Goal: Task Accomplishment & Management: Manage account settings

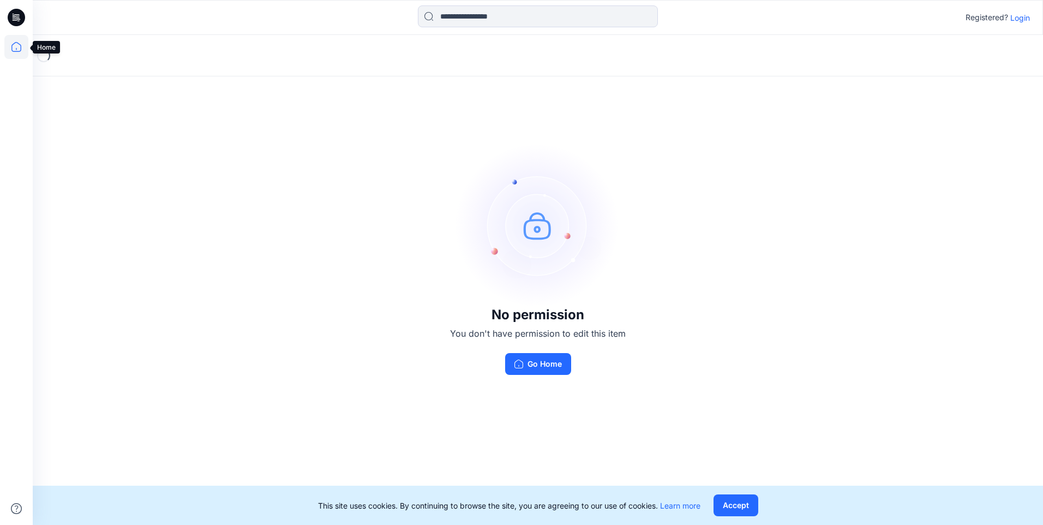
click at [9, 45] on icon at bounding box center [16, 47] width 24 height 24
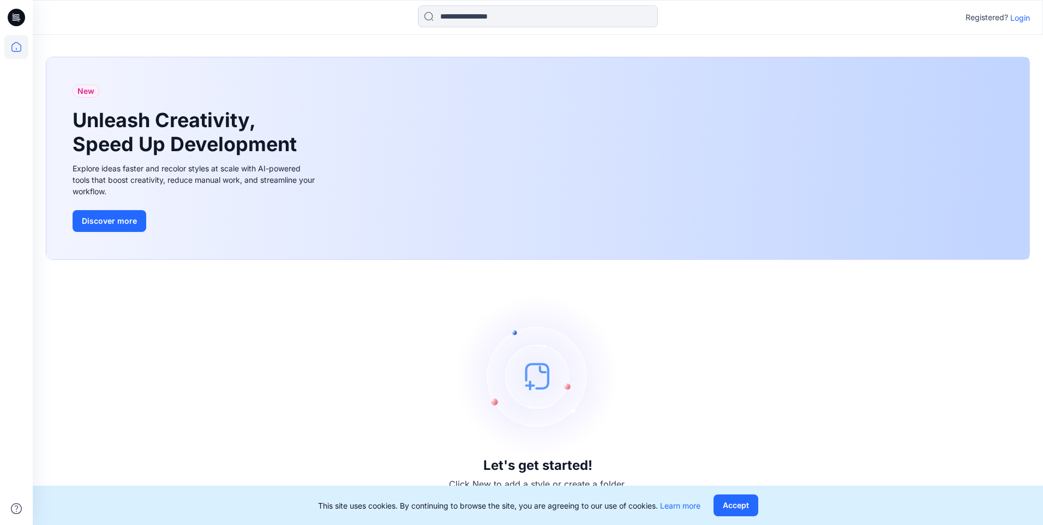
click at [1029, 20] on p "Login" at bounding box center [1021, 17] width 20 height 11
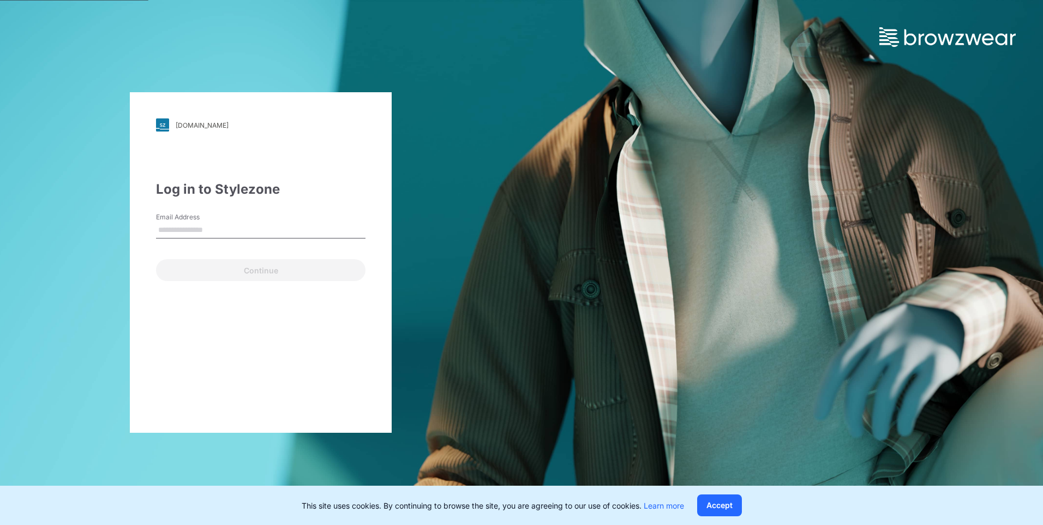
click at [228, 231] on input "Email Address" at bounding box center [261, 230] width 210 height 16
type input "**********"
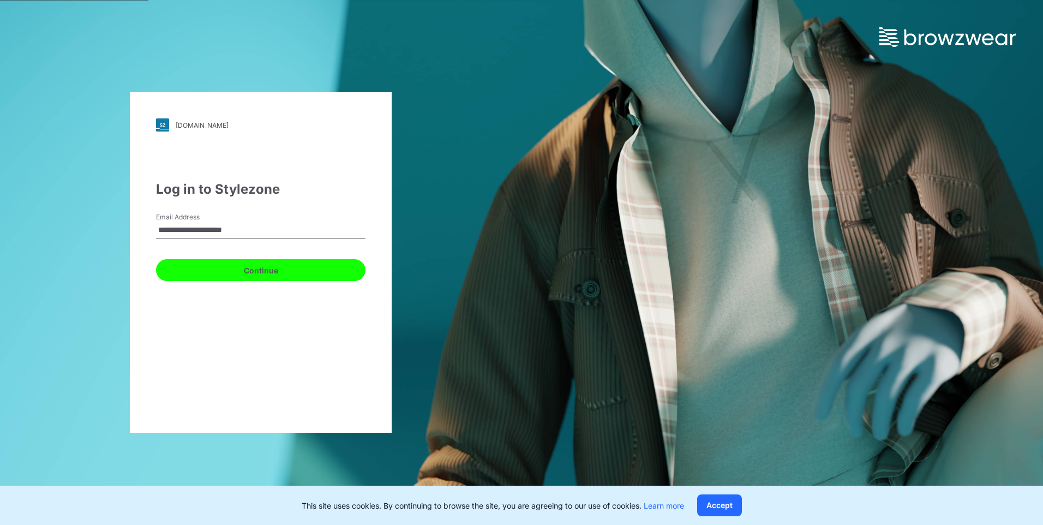
click at [241, 266] on button "Continue" at bounding box center [261, 270] width 210 height 22
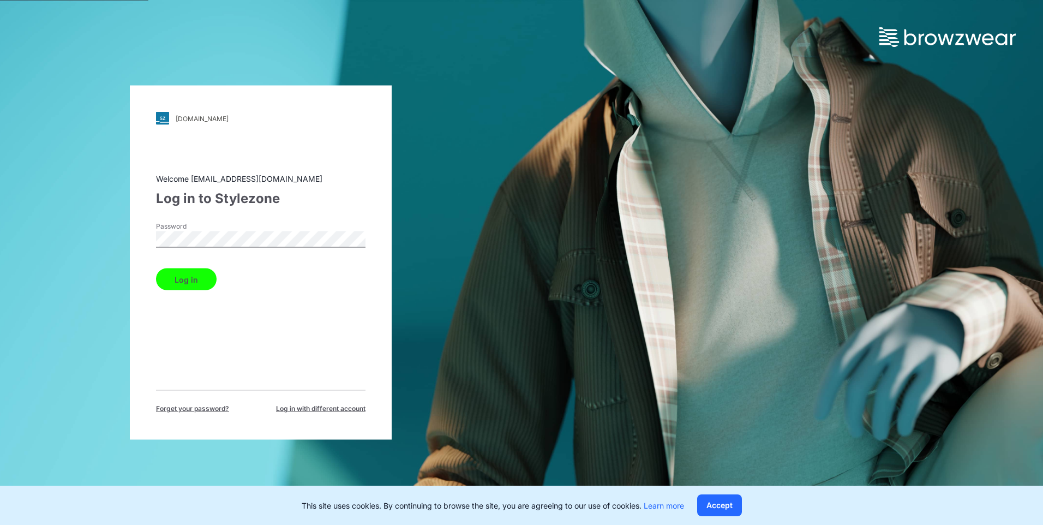
click at [186, 288] on button "Log in" at bounding box center [186, 279] width 61 height 22
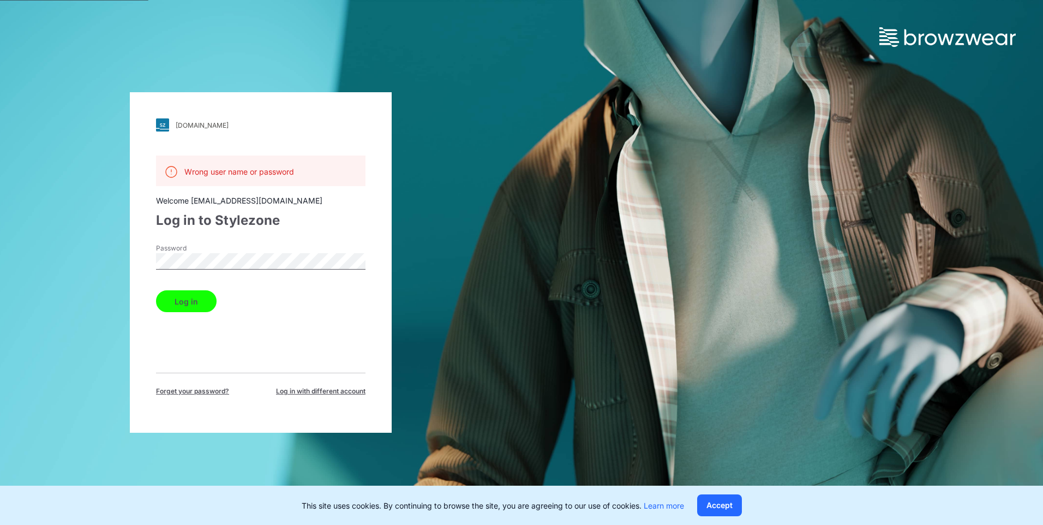
click at [175, 302] on button "Log in" at bounding box center [186, 301] width 61 height 22
click at [116, 263] on div "[DOMAIN_NAME] Loading... Wrong user name or password Welcome [EMAIL_ADDRESS][DO…" at bounding box center [261, 262] width 522 height 525
click at [158, 326] on div "Wrong user name or password Welcome [EMAIL_ADDRESS][DOMAIN_NAME] Log in to Styl…" at bounding box center [261, 276] width 210 height 241
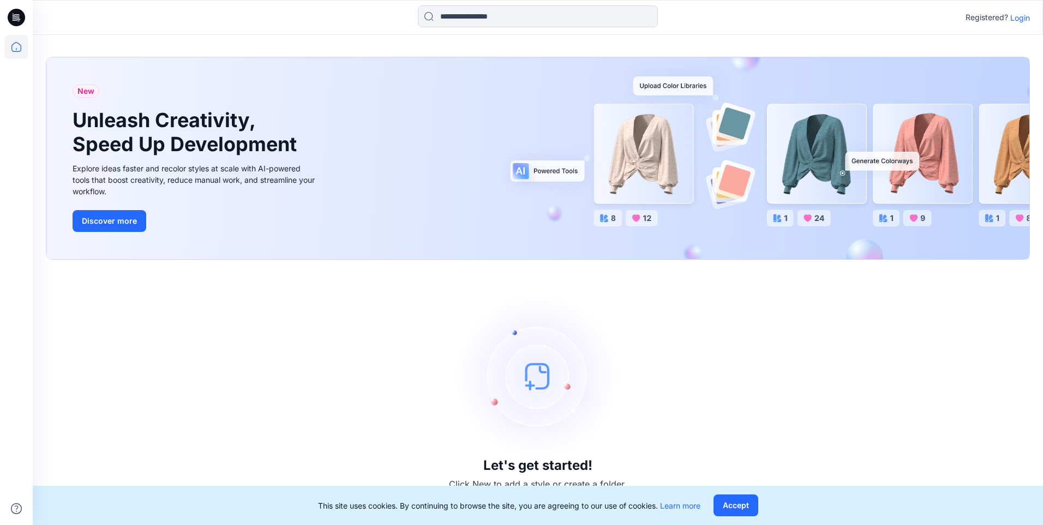
click at [1023, 19] on p "Login" at bounding box center [1021, 17] width 20 height 11
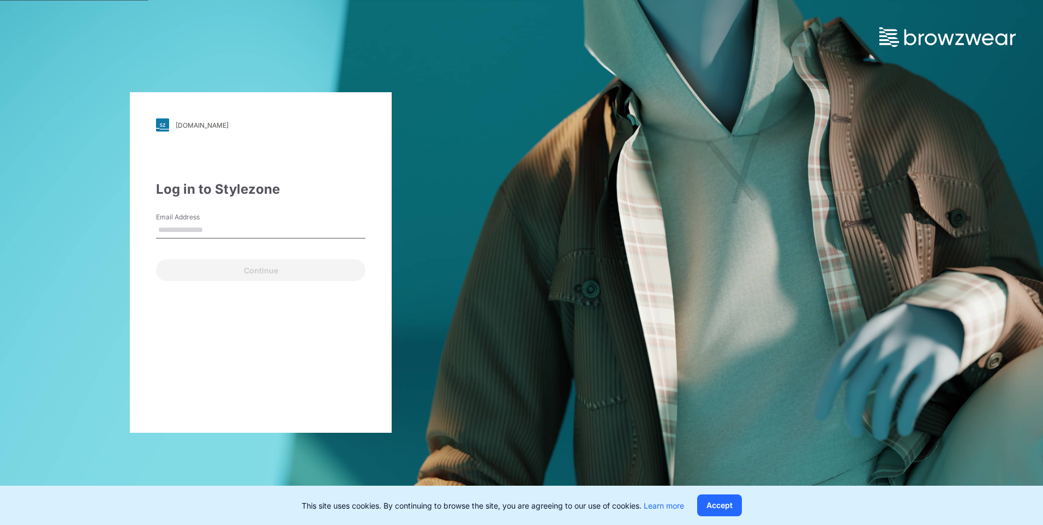
type input "**********"
click at [156, 259] on button "Continue" at bounding box center [261, 270] width 210 height 22
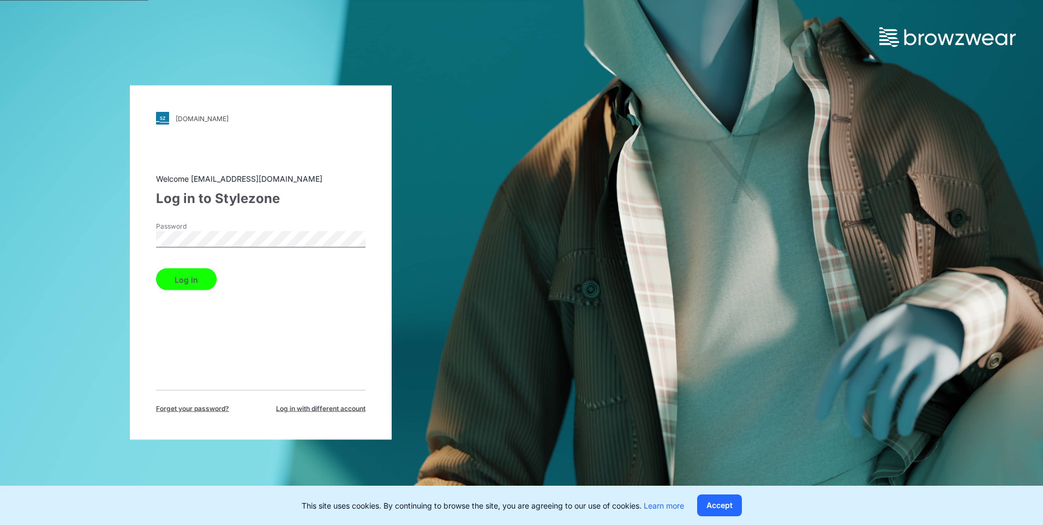
click at [149, 236] on div "[DOMAIN_NAME] Loading... Welcome [EMAIL_ADDRESS][DOMAIN_NAME] Log in to Stylezo…" at bounding box center [261, 263] width 262 height 354
click at [169, 281] on button "Log in" at bounding box center [186, 279] width 61 height 22
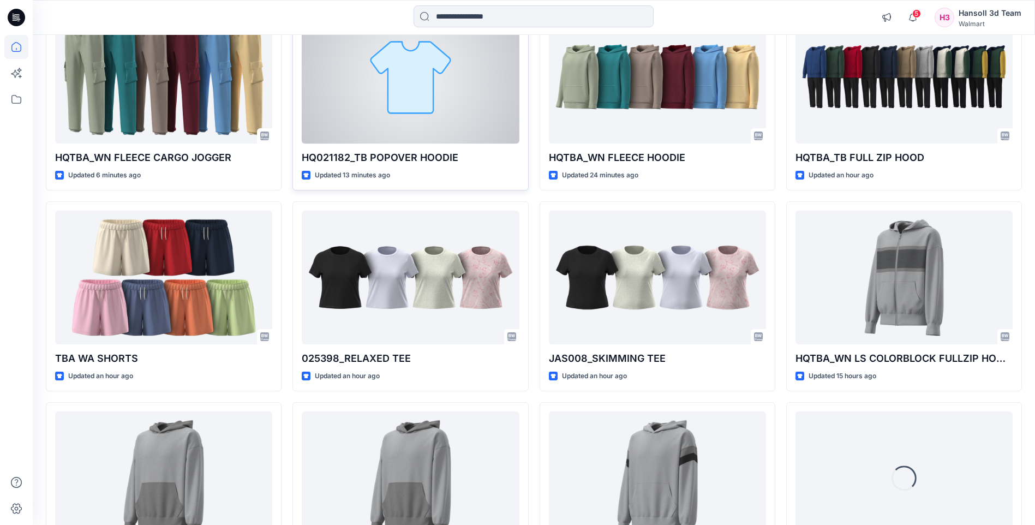
scroll to position [164, 0]
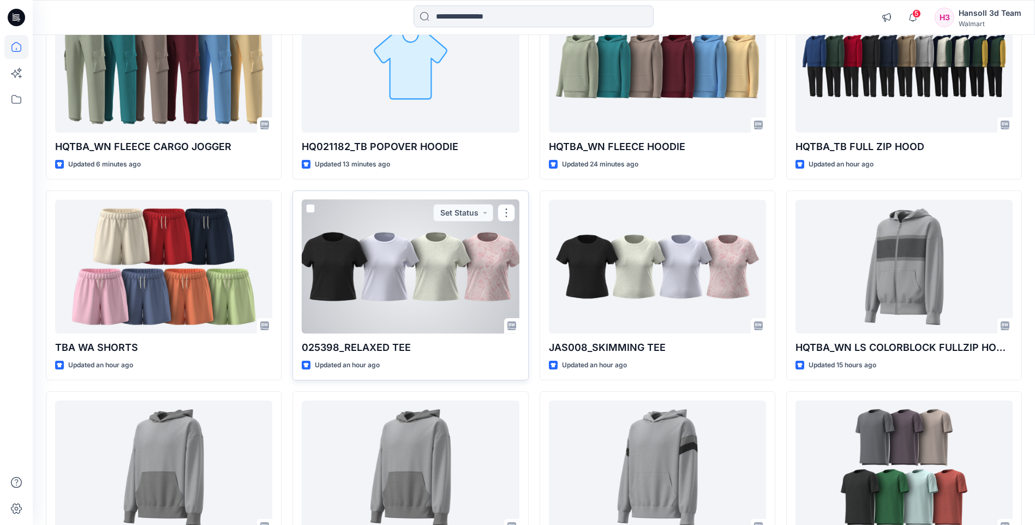
click at [465, 280] on div at bounding box center [410, 267] width 217 height 134
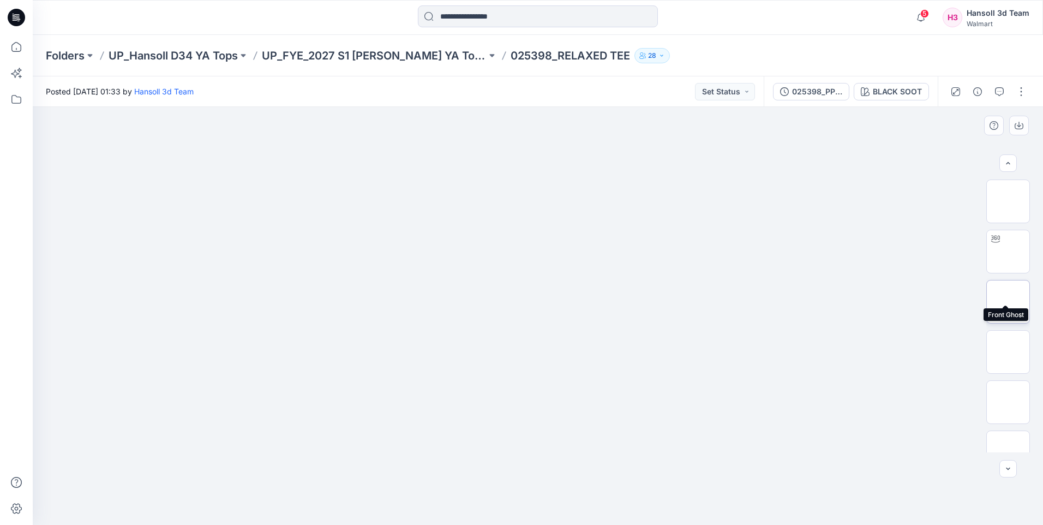
scroll to position [72, 0]
